Goal: Task Accomplishment & Management: Manage account settings

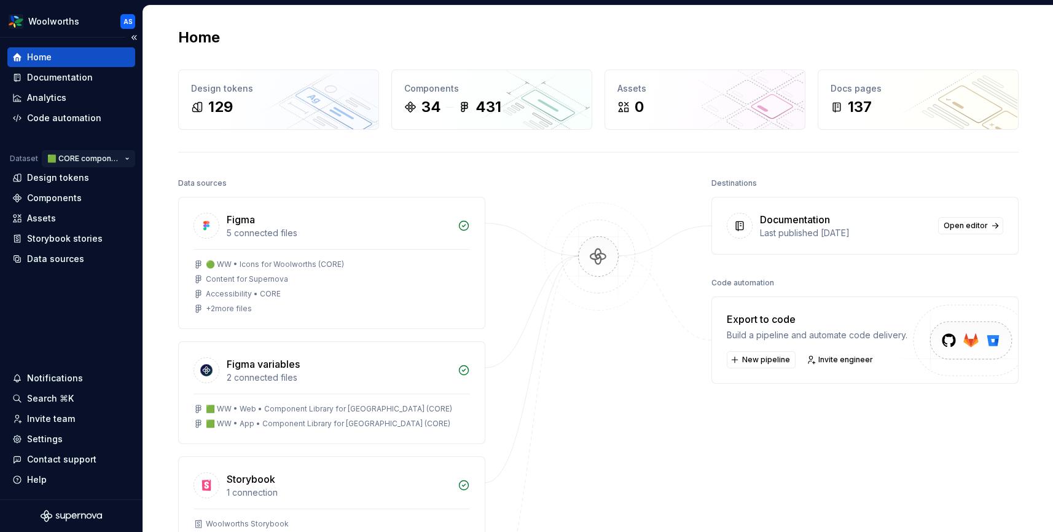
click at [113, 152] on html "Woolworths AS Home Documentation Analytics Code automation Dataset 🟩 CORE compo…" at bounding box center [526, 266] width 1053 height 532
click at [106, 159] on html "Woolworths AS Home Documentation Analytics Code automation Dataset 🟩 CORE compo…" at bounding box center [526, 266] width 1053 height 532
click at [57, 436] on div "Settings" at bounding box center [45, 439] width 36 height 12
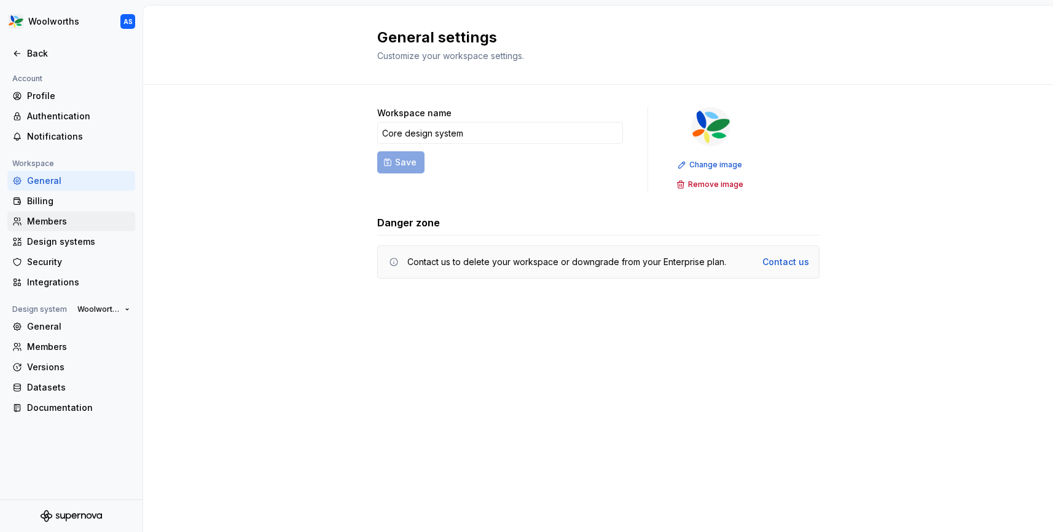
click at [57, 220] on div "Members" at bounding box center [78, 221] width 103 height 12
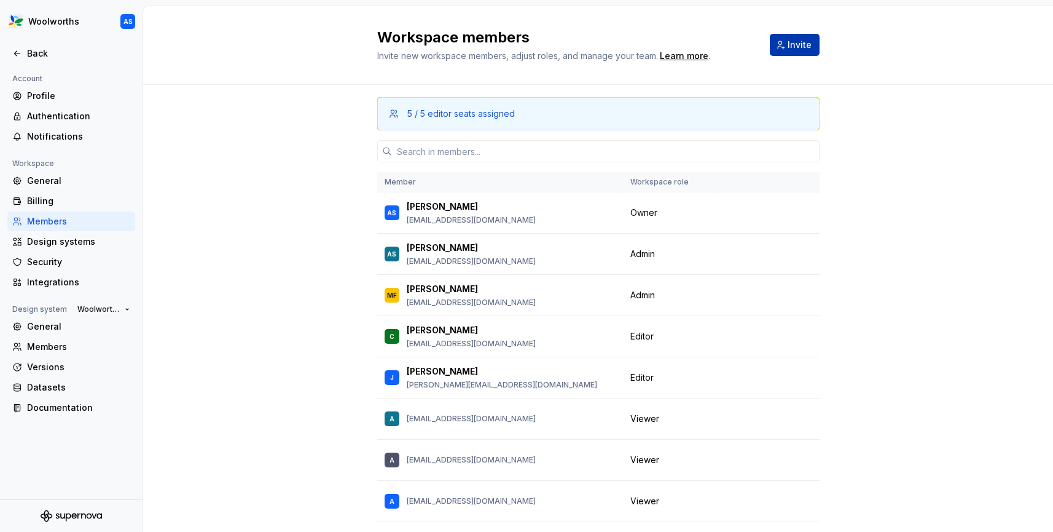
click at [797, 47] on span "Invite" at bounding box center [800, 45] width 24 height 12
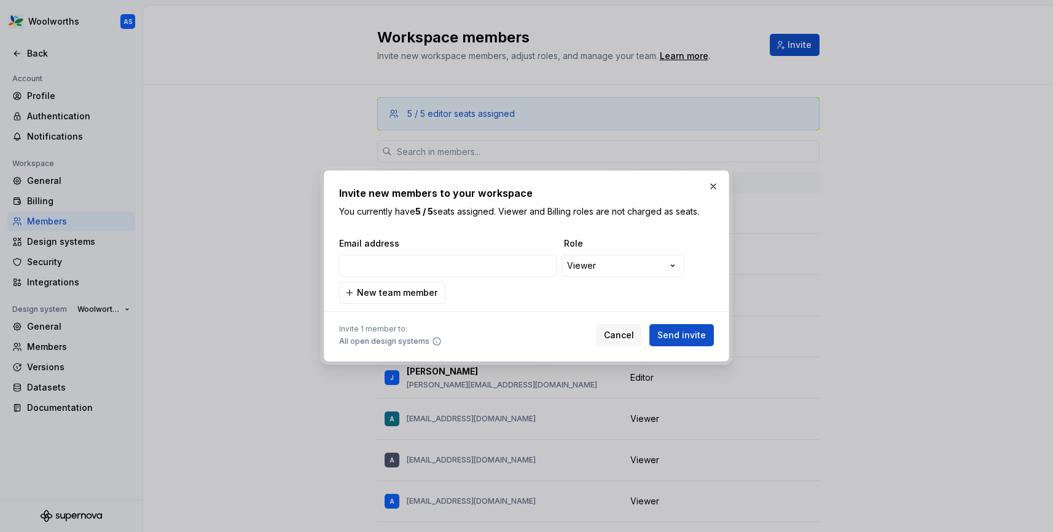
type input "[EMAIL_ADDRESS][DOMAIN_NAME]"
click at [428, 296] on span "New team member" at bounding box center [397, 292] width 81 height 12
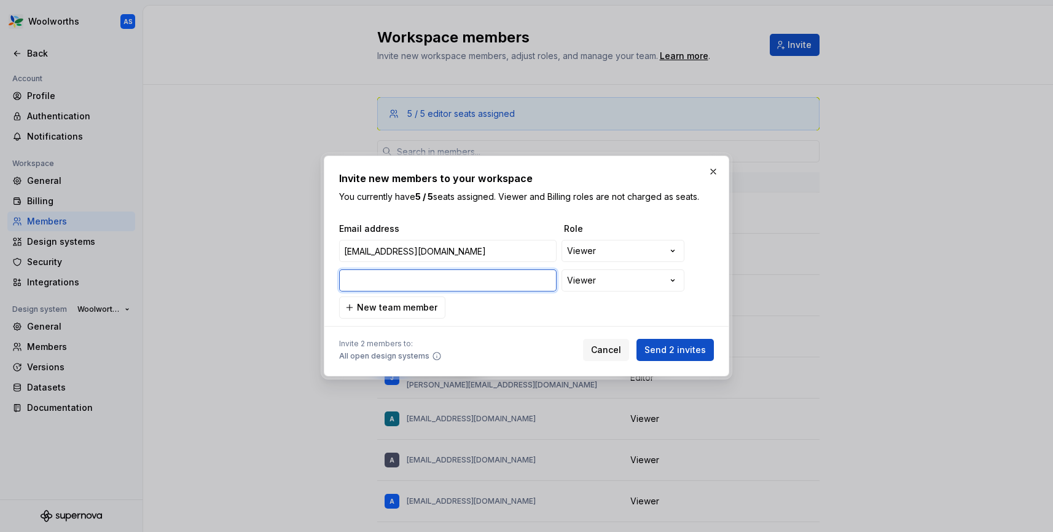
paste input "[EMAIL_ADDRESS][DOMAIN_NAME]"
type input "[EMAIL_ADDRESS][DOMAIN_NAME]"
click at [389, 309] on span "New team member" at bounding box center [397, 307] width 81 height 12
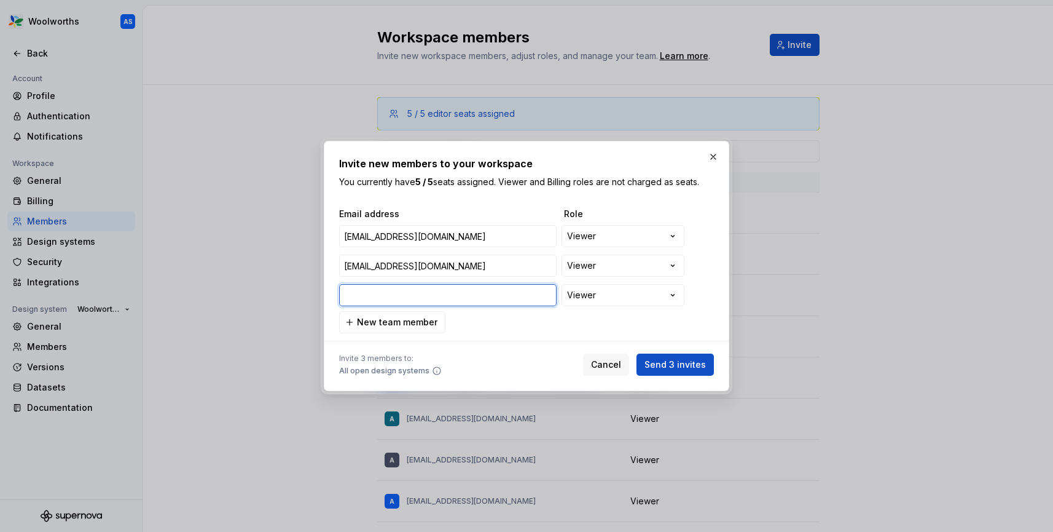
paste input "[EMAIL_ADDRESS][DOMAIN_NAME]"
type input "[EMAIL_ADDRESS][DOMAIN_NAME]"
click at [428, 326] on span "New team member" at bounding box center [397, 322] width 81 height 12
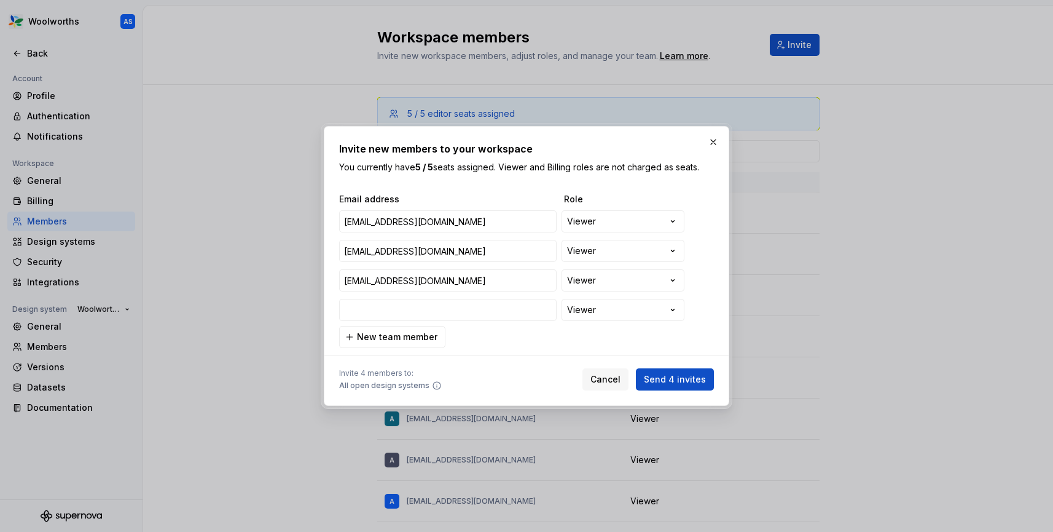
click at [421, 321] on div "**********" at bounding box center [524, 266] width 375 height 116
type input "[EMAIL_ADDRESS][DOMAIN_NAME]"
click at [403, 339] on span "New team member" at bounding box center [397, 337] width 81 height 12
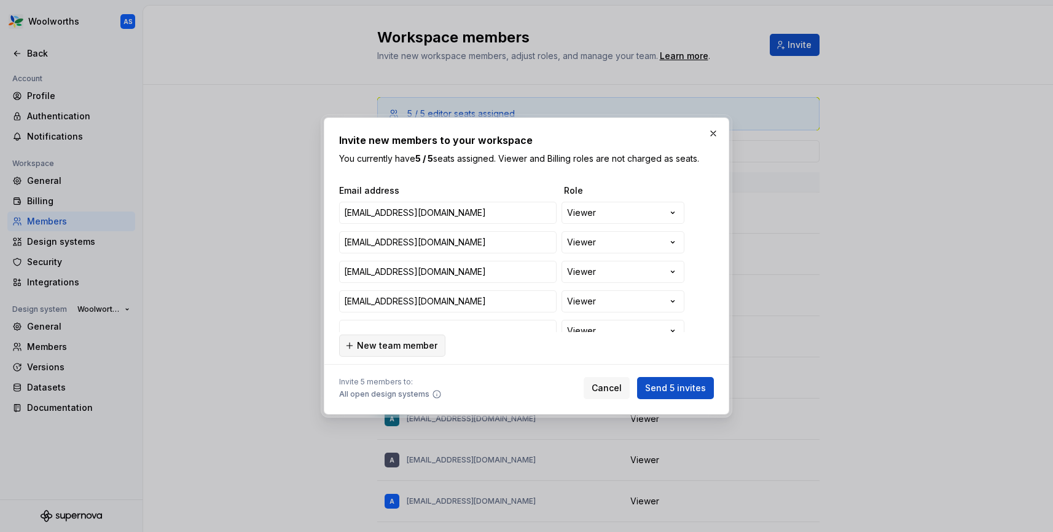
scroll to position [10, 0]
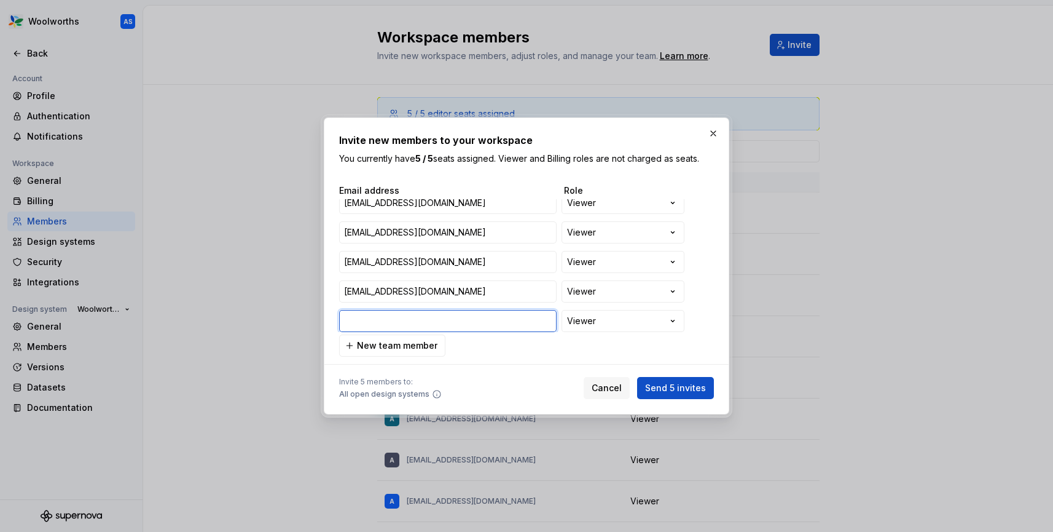
paste input "[EMAIL_ADDRESS][DOMAIN_NAME]"
type input "[EMAIL_ADDRESS][DOMAIN_NAME]"
click at [417, 346] on span "New team member" at bounding box center [397, 345] width 81 height 12
paste input "[EMAIL_ADDRESS][DOMAIN_NAME]"
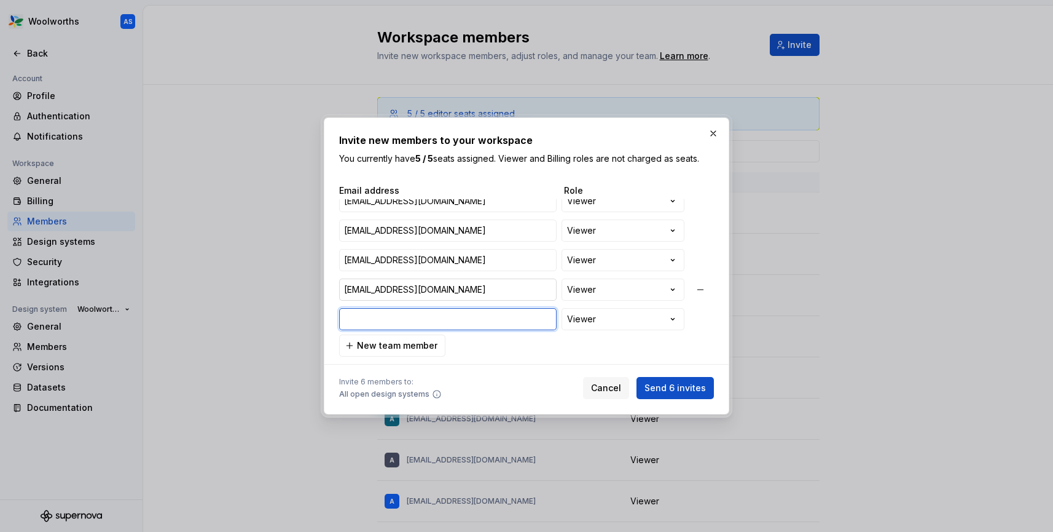
type input "[EMAIL_ADDRESS][DOMAIN_NAME]"
click at [431, 346] on span "New team member" at bounding box center [397, 345] width 81 height 12
type input "[EMAIL_ADDRESS][DOMAIN_NAME]"
click at [521, 347] on div "**********" at bounding box center [526, 270] width 375 height 172
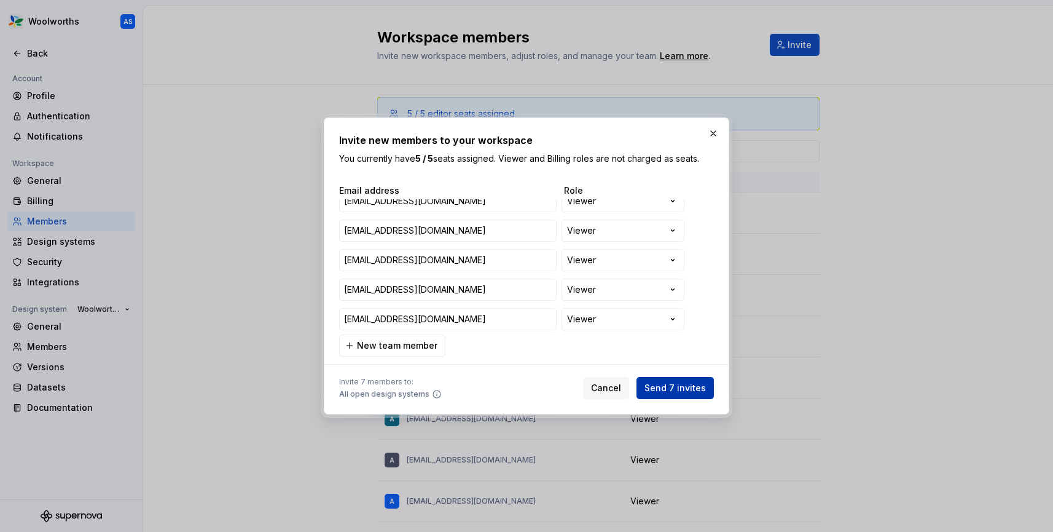
click at [697, 385] on span "Send 7 invites" at bounding box center [675, 388] width 61 height 12
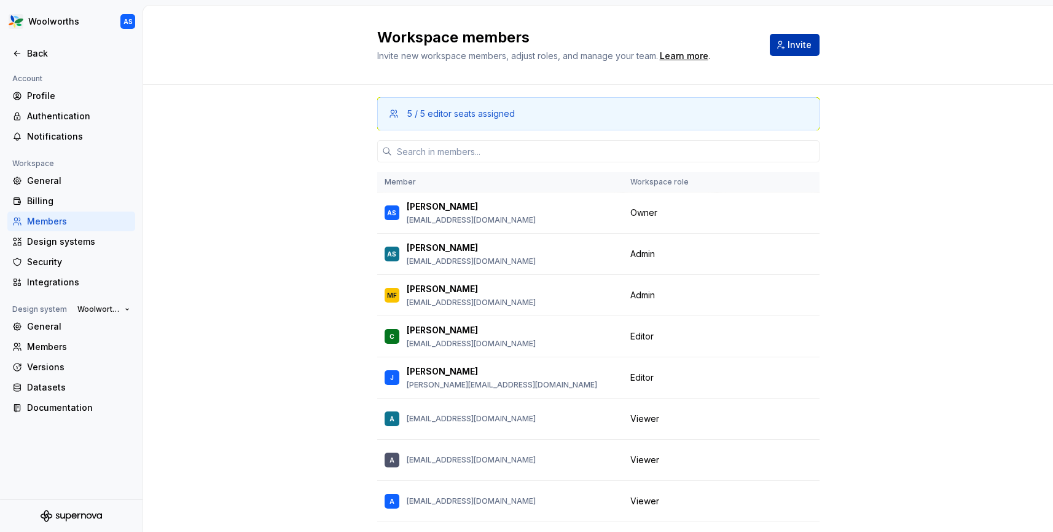
click at [789, 39] on span "Invite" at bounding box center [800, 45] width 24 height 12
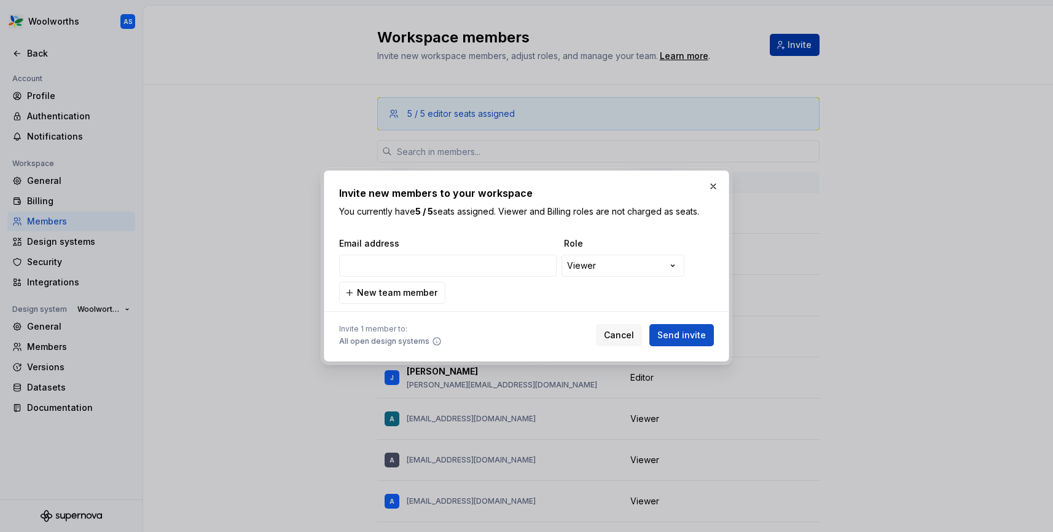
type input "[EMAIL_ADDRESS][DOMAIN_NAME]"
click at [415, 291] on span "New team member" at bounding box center [397, 292] width 81 height 12
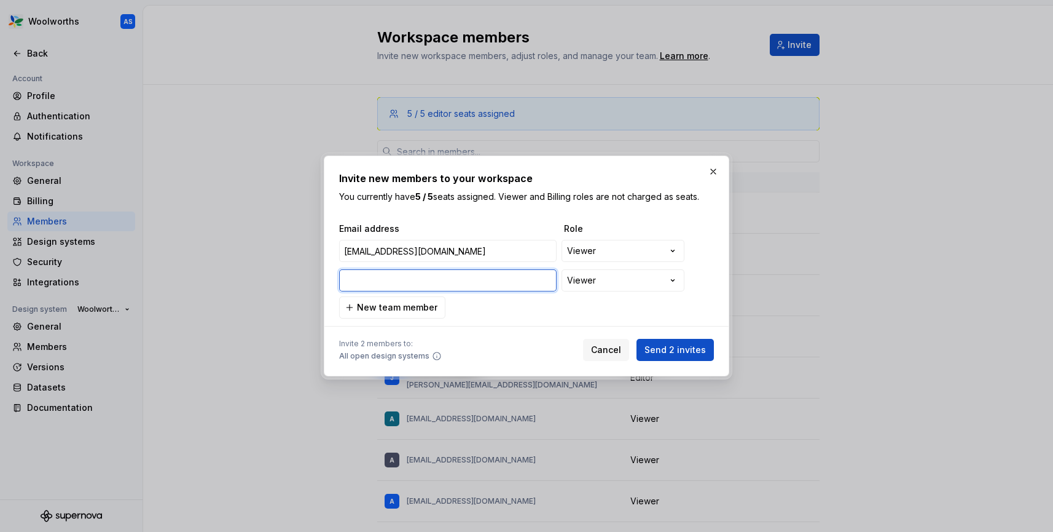
paste input "[EMAIL_ADDRESS][DOMAIN_NAME]"
type input "[EMAIL_ADDRESS][DOMAIN_NAME]"
click at [422, 304] on span "New team member" at bounding box center [397, 307] width 81 height 12
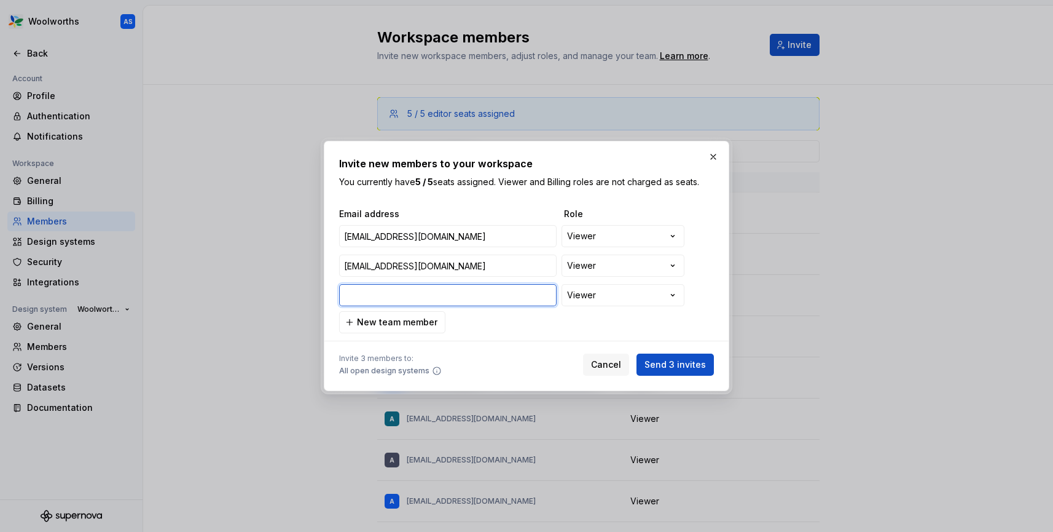
paste input "[EMAIL_ADDRESS][DOMAIN_NAME]"
type input "[EMAIL_ADDRESS][DOMAIN_NAME]"
click at [424, 323] on span "New team member" at bounding box center [397, 322] width 81 height 12
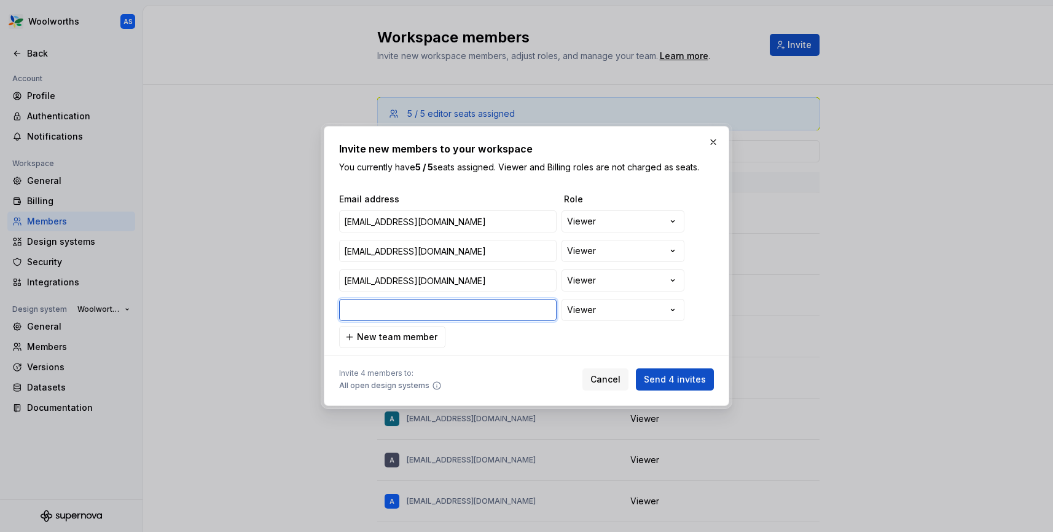
paste input "[EMAIL_ADDRESS][DOMAIN_NAME]"
type input "[EMAIL_ADDRESS][DOMAIN_NAME]"
click at [432, 338] on span "New team member" at bounding box center [397, 337] width 81 height 12
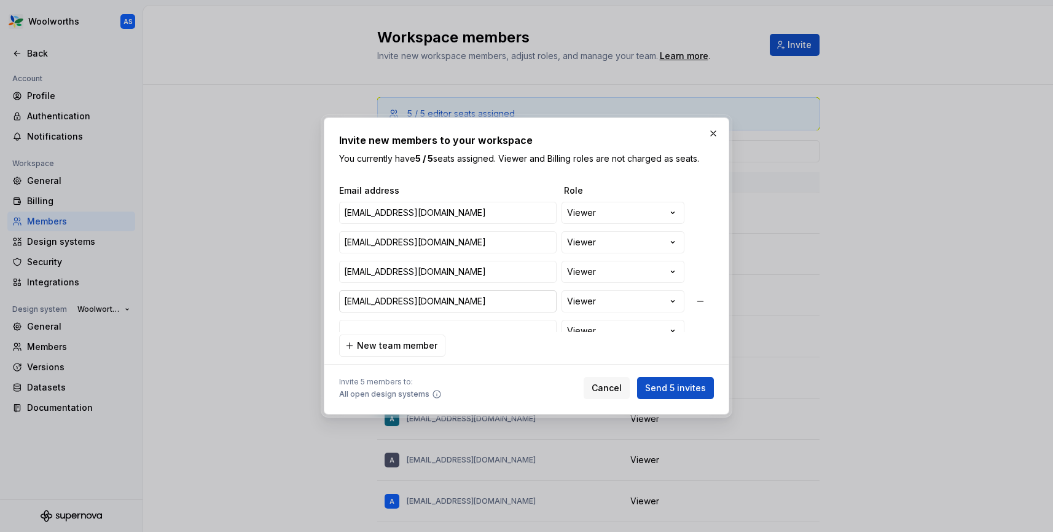
scroll to position [10, 0]
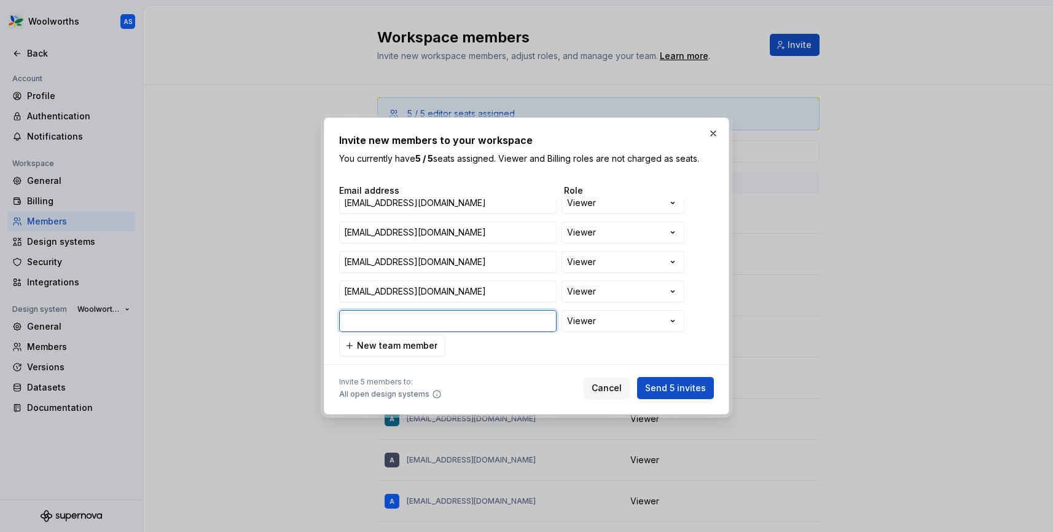
paste input "[EMAIL_ADDRESS][DOMAIN_NAME]"
type input "[EMAIL_ADDRESS][DOMAIN_NAME]"
click at [412, 352] on button "New team member" at bounding box center [392, 345] width 106 height 22
paste input "[EMAIL_ADDRESS][DOMAIN_NAME]"
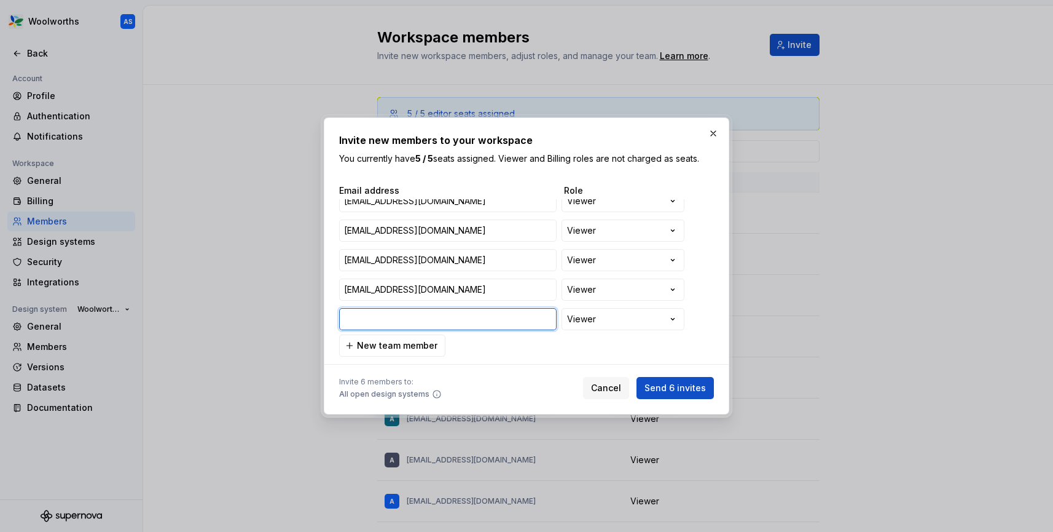
type input "[EMAIL_ADDRESS][DOMAIN_NAME]"
click at [411, 348] on span "New team member" at bounding box center [397, 345] width 81 height 12
paste input "[EMAIL_ADDRESS][DOMAIN_NAME]"
type input "[EMAIL_ADDRESS][DOMAIN_NAME]"
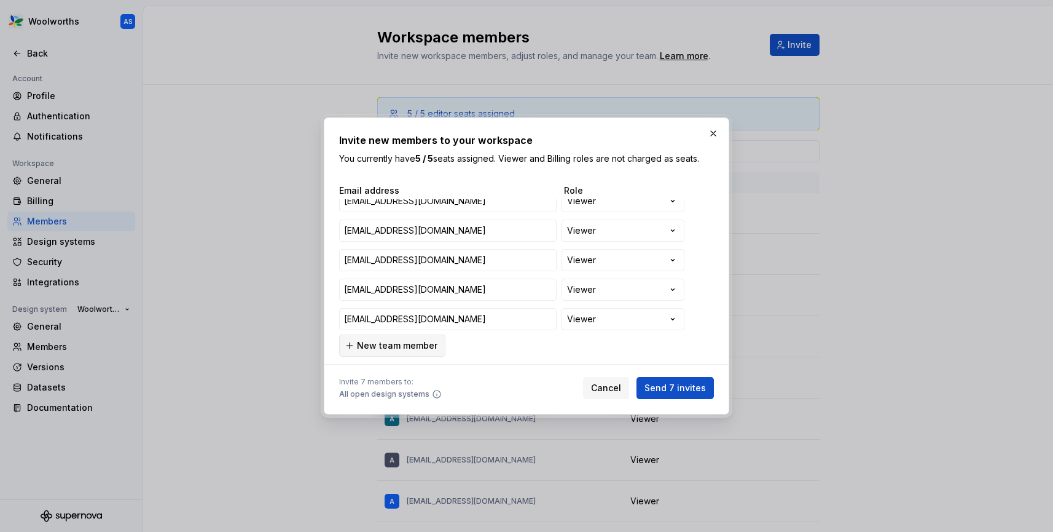
drag, startPoint x: 412, startPoint y: 348, endPoint x: 426, endPoint y: 344, distance: 14.8
click at [412, 348] on span "New team member" at bounding box center [397, 345] width 81 height 12
paste input "[EMAIL_ADDRESS][DOMAIN_NAME]"
type input "[EMAIL_ADDRESS][DOMAIN_NAME]"
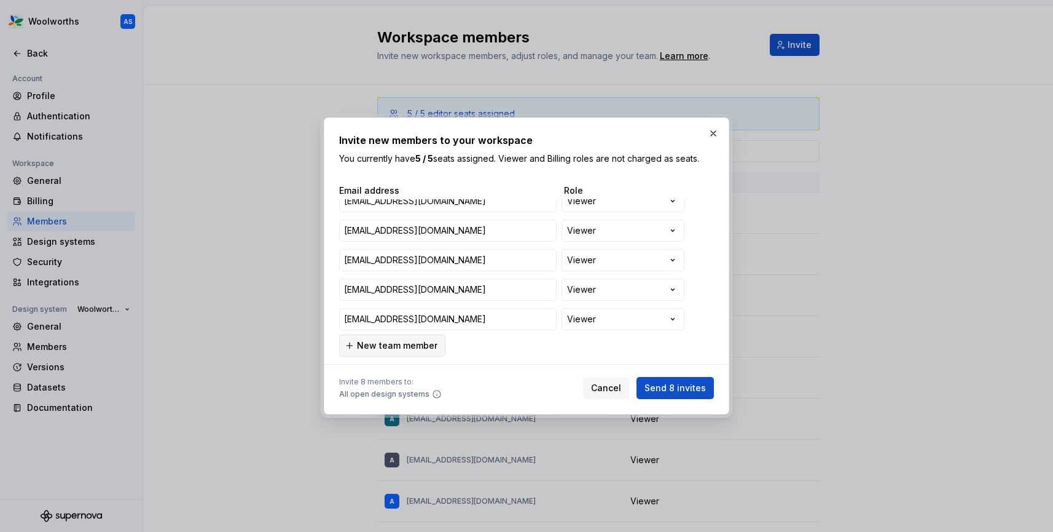
click at [423, 342] on span "New team member" at bounding box center [397, 345] width 81 height 12
paste input "[EMAIL_ADDRESS][DOMAIN_NAME]"
type input "[EMAIL_ADDRESS][DOMAIN_NAME]"
click at [422, 347] on span "New team member" at bounding box center [397, 345] width 81 height 12
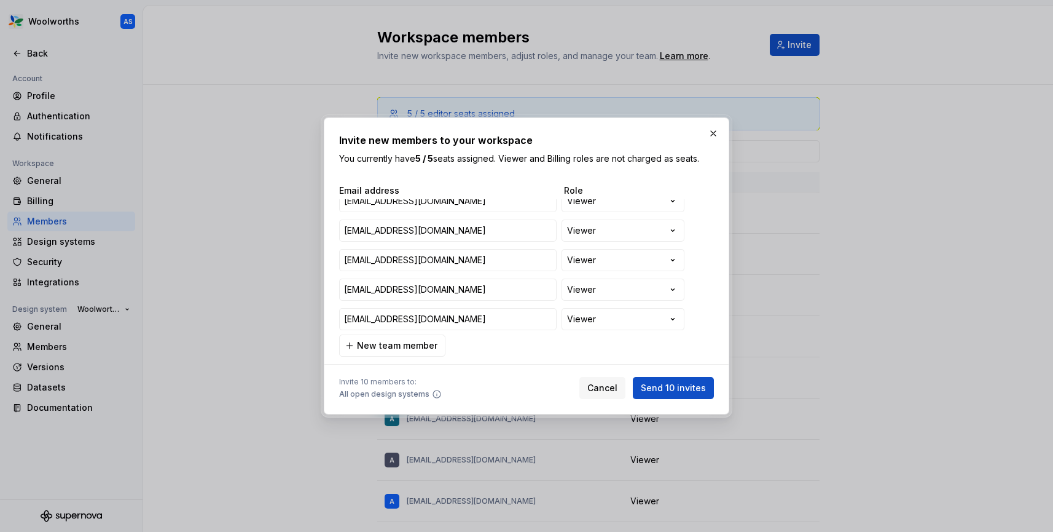
scroll to position [159, 0]
paste input "[EMAIL_ADDRESS][DOMAIN_NAME]"
type input "[EMAIL_ADDRESS][DOMAIN_NAME]"
click at [416, 345] on span "New team member" at bounding box center [397, 345] width 81 height 12
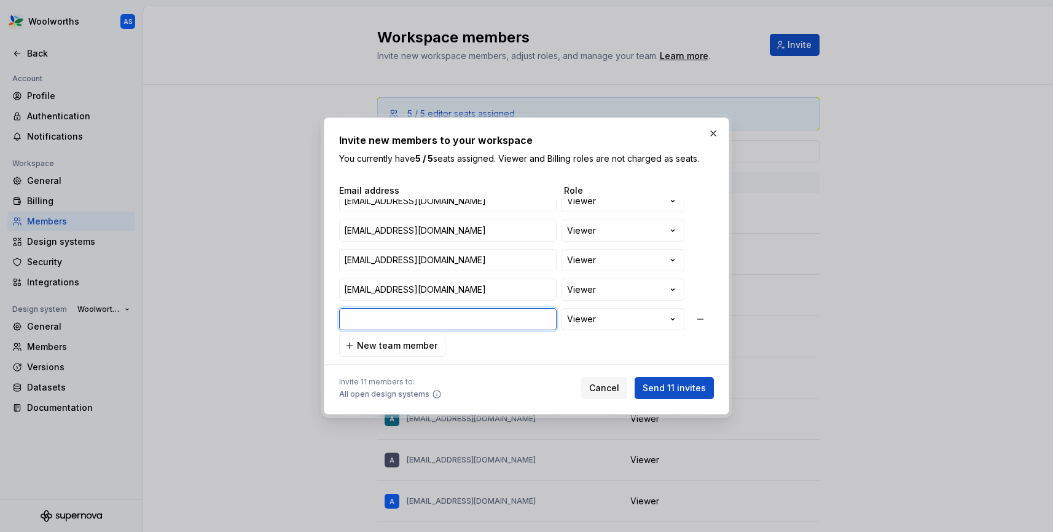
paste input "[EMAIL_ADDRESS][DOMAIN_NAME]"
type input "[EMAIL_ADDRESS][DOMAIN_NAME]"
click at [624, 345] on div "**********" at bounding box center [526, 270] width 375 height 172
click at [702, 388] on span "Send 11 invites" at bounding box center [674, 388] width 63 height 12
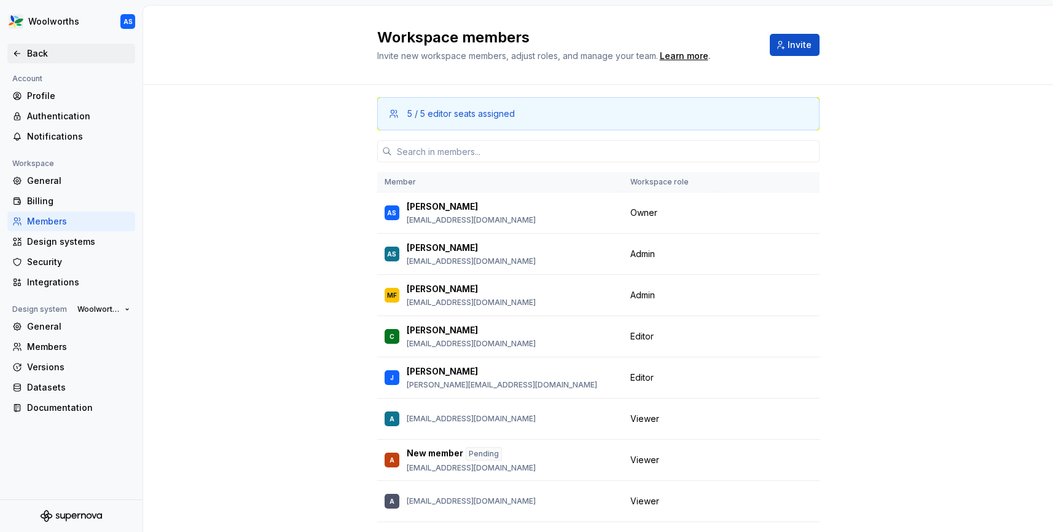
click at [44, 55] on div "Back" at bounding box center [78, 53] width 103 height 12
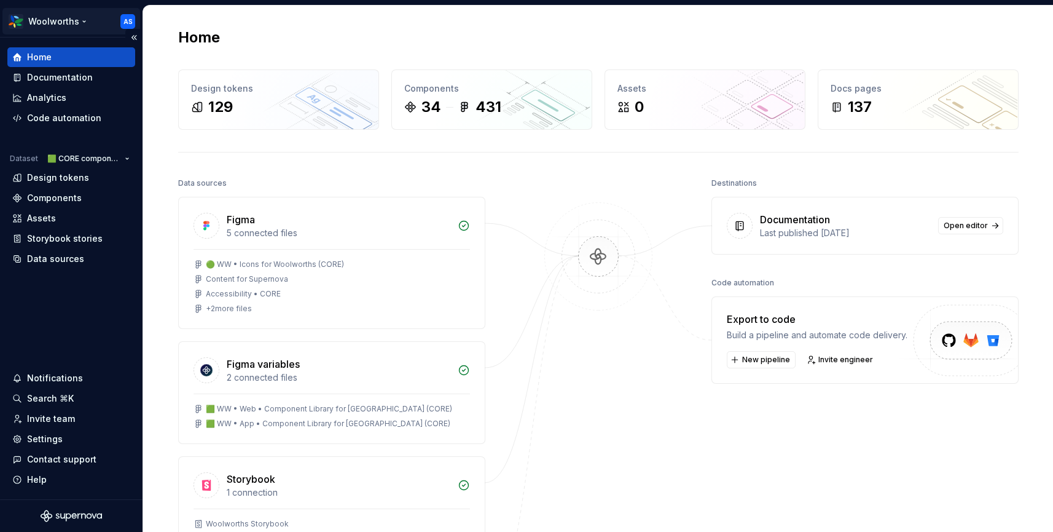
click at [78, 19] on html "Woolworths AS Home Documentation Analytics Code automation Dataset 🟩 CORE compo…" at bounding box center [526, 266] width 1053 height 532
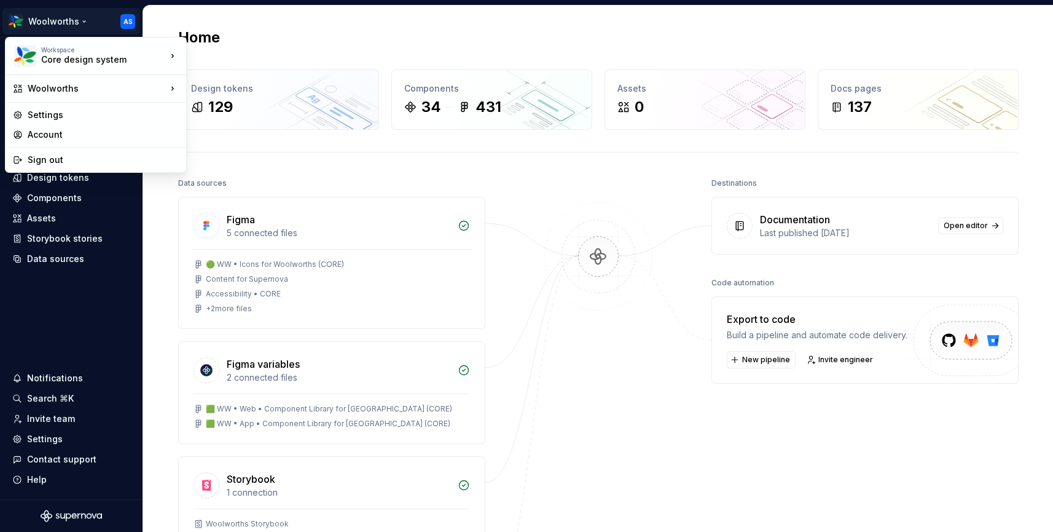
click at [536, 29] on html "Woolworths AS Home Documentation Analytics Code automation Dataset 🟩 CORE compo…" at bounding box center [526, 266] width 1053 height 532
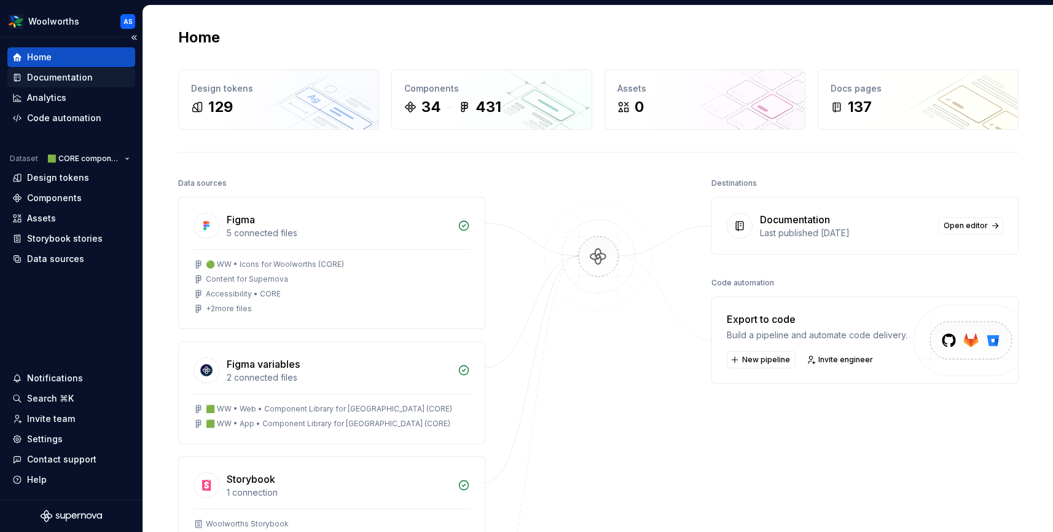
click at [79, 81] on div "Documentation" at bounding box center [60, 77] width 66 height 12
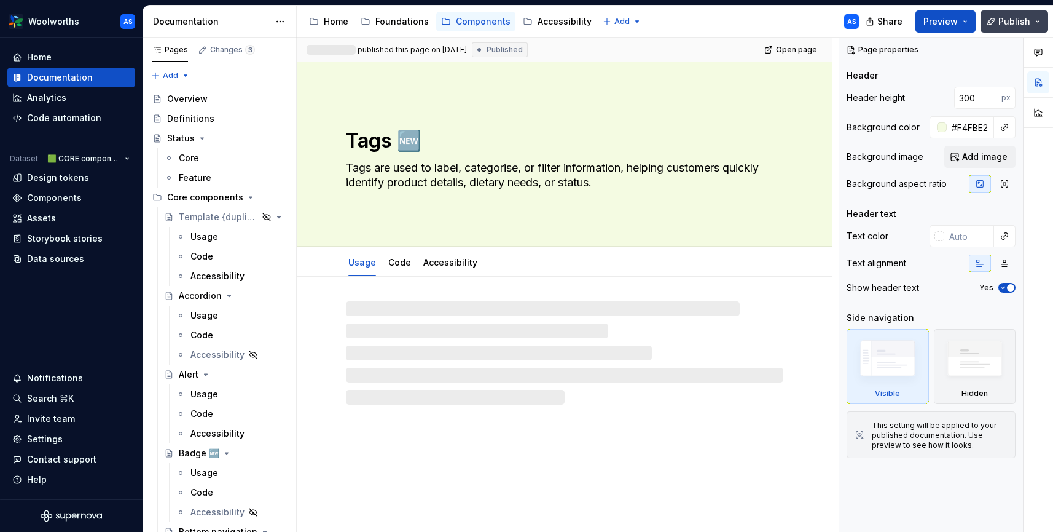
click at [1039, 22] on button "Publish" at bounding box center [1015, 21] width 68 height 22
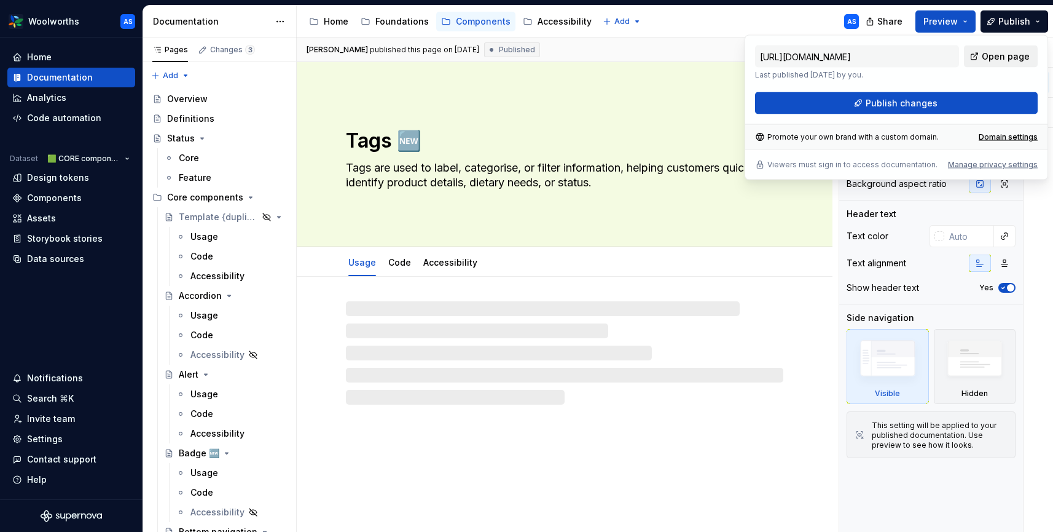
click at [1001, 53] on span "Open page" at bounding box center [1006, 56] width 48 height 12
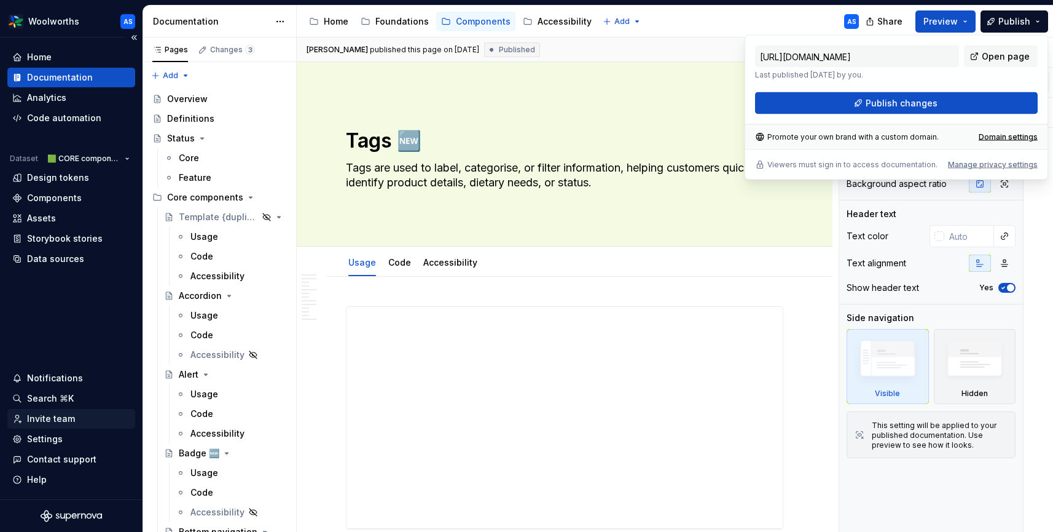
type textarea "*"
